Goal: Information Seeking & Learning: Learn about a topic

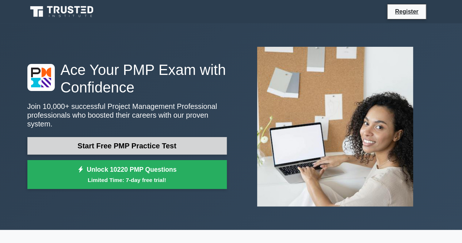
click at [117, 142] on link "Start Free PMP Practice Test" at bounding box center [126, 146] width 199 height 18
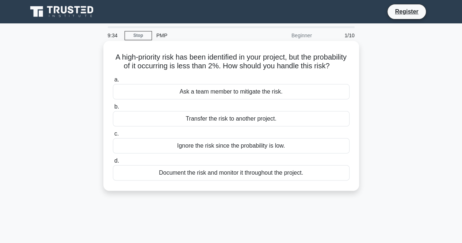
click at [209, 180] on div "Document the risk and monitor it throughout the project." at bounding box center [231, 172] width 236 height 15
click at [113, 163] on input "d. Document the risk and monitor it throughout the project." at bounding box center [113, 160] width 0 height 5
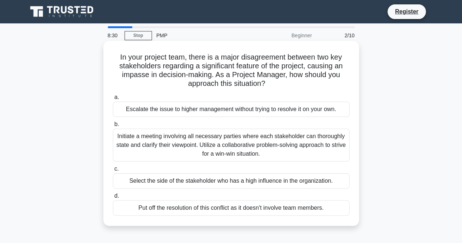
click at [176, 109] on div "Escalate the issue to higher management without trying to resolve it on your ow…" at bounding box center [231, 108] width 236 height 15
click at [113, 100] on input "a. Escalate the issue to higher management without trying to resolve it on your…" at bounding box center [113, 97] width 0 height 5
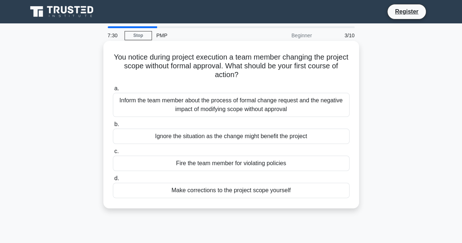
click at [173, 161] on div "Fire the team member for violating policies" at bounding box center [231, 162] width 236 height 15
click at [113, 154] on input "c. Fire the team member for violating policies" at bounding box center [113, 151] width 0 height 5
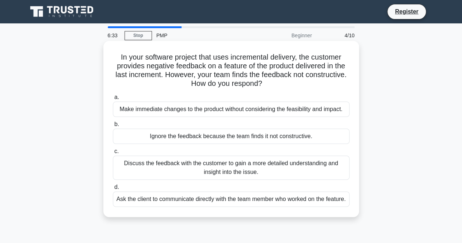
click at [292, 171] on div "Discuss the feedback with the customer to gain a more detailed understanding an…" at bounding box center [231, 167] width 236 height 24
click at [113, 154] on input "c. Discuss the feedback with the customer to gain a more detailed understanding…" at bounding box center [113, 151] width 0 height 5
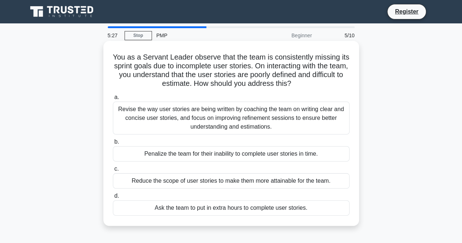
click at [280, 207] on div "Ask the team to put in extra hours to complete user stories." at bounding box center [231, 207] width 236 height 15
click at [113, 198] on input "d. Ask the team to put in extra hours to complete user stories." at bounding box center [113, 195] width 0 height 5
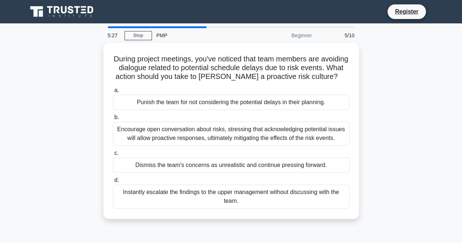
click at [280, 207] on div "Instantly escalate the findings to the upper management without discussing with…" at bounding box center [231, 196] width 236 height 24
click at [113, 182] on input "d. Instantly escalate the findings to the upper management without discussing w…" at bounding box center [113, 180] width 0 height 5
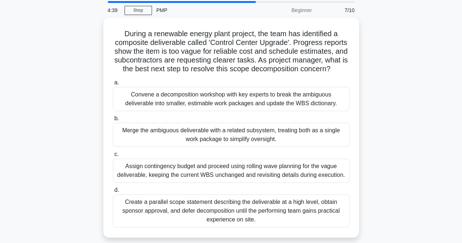
scroll to position [36, 0]
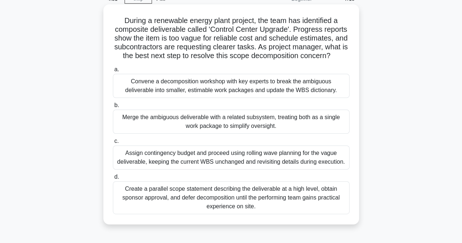
click at [312, 202] on div "Create a parallel scope statement describing the deliverable at a high level, o…" at bounding box center [231, 197] width 236 height 33
click at [113, 179] on input "d. Create a parallel scope statement describing the deliverable at a high level…" at bounding box center [113, 176] width 0 height 5
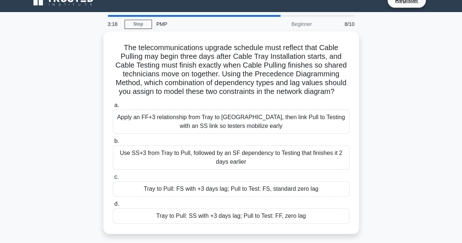
scroll to position [0, 0]
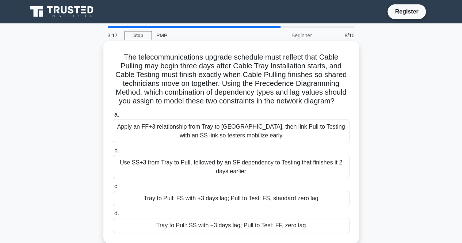
click at [297, 128] on div "Apply an FF+3 relationship from Tray to Pull, then link Pull to Testing with an…" at bounding box center [231, 131] width 236 height 24
click at [113, 117] on input "a. Apply an FF+3 relationship from Tray to Pull, then link Pull to Testing with…" at bounding box center [113, 114] width 0 height 5
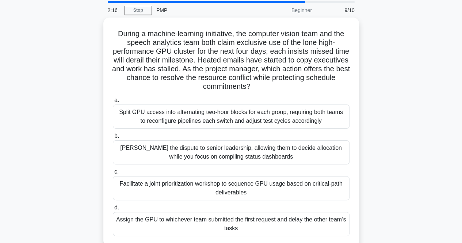
scroll to position [36, 0]
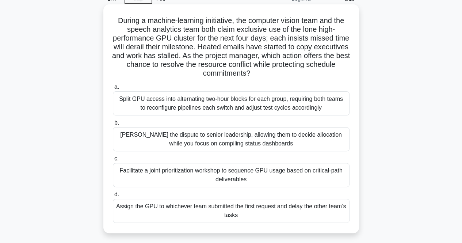
click at [279, 135] on div "Escalate the dispute to senior leadership, allowing them to decide allocation w…" at bounding box center [231, 139] width 236 height 24
click at [113, 125] on input "b. Escalate the dispute to senior leadership, allowing them to decide allocatio…" at bounding box center [113, 122] width 0 height 5
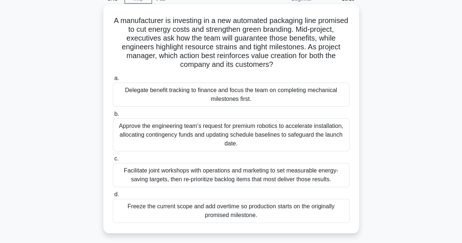
click at [296, 176] on div "Facilitate joint workshops with operations and marketing to set measurable ener…" at bounding box center [231, 175] width 236 height 24
click at [113, 161] on input "c. Facilitate joint workshops with operations and marketing to set measurable e…" at bounding box center [113, 158] width 0 height 5
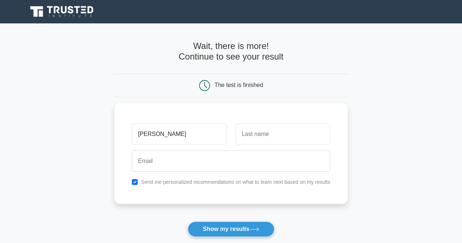
type input "[PERSON_NAME]"
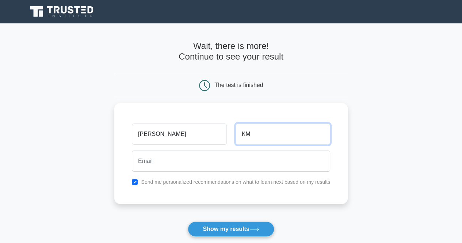
type input "KM"
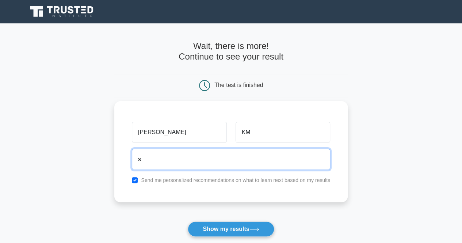
type input "[EMAIL_ADDRESS][PERSON_NAME][DOMAIN_NAME]"
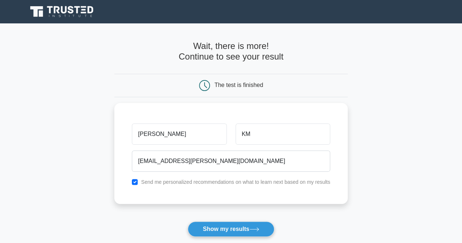
click at [336, 228] on form "Wait, there is more! Continue to see your result The test is finished Prashanth…" at bounding box center [230, 155] width 233 height 228
click at [243, 227] on button "Show my results" at bounding box center [231, 228] width 86 height 15
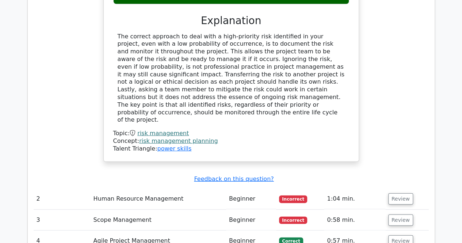
scroll to position [839, 0]
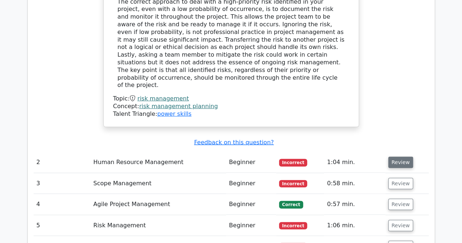
click at [399, 157] on button "Review" at bounding box center [400, 162] width 25 height 11
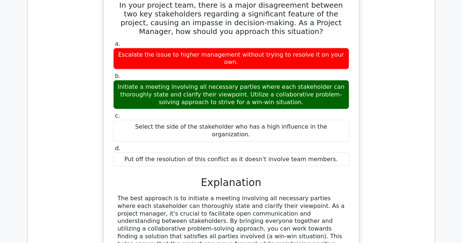
scroll to position [1058, 0]
